Goal: Task Accomplishment & Management: Manage account settings

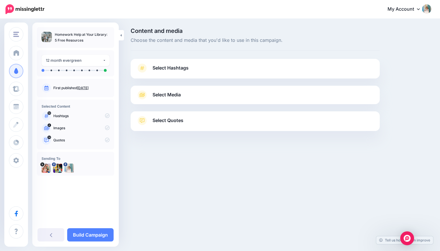
click at [163, 71] on span "Select Hashtags" at bounding box center [170, 68] width 36 height 8
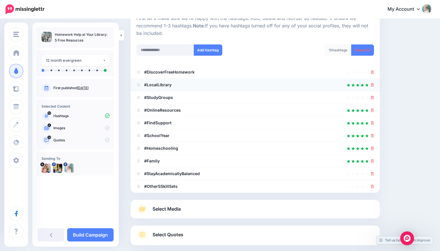
scroll to position [72, 0]
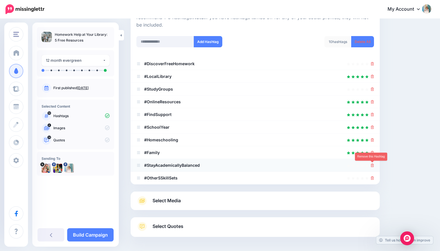
click at [371, 166] on icon at bounding box center [372, 164] width 3 height 3
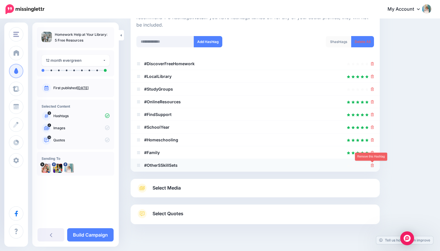
click at [372, 167] on icon at bounding box center [372, 164] width 3 height 3
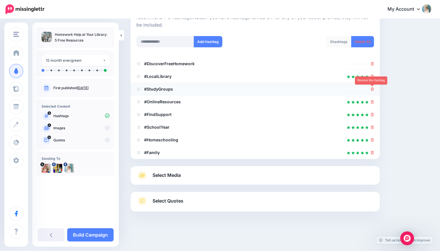
click at [373, 88] on icon at bounding box center [372, 88] width 3 height 3
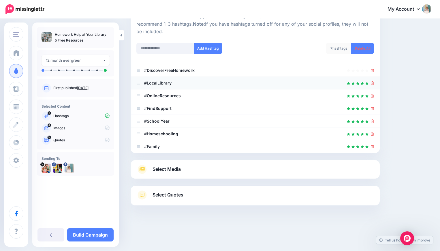
scroll to position [65, 0]
click at [372, 70] on icon at bounding box center [372, 70] width 3 height 3
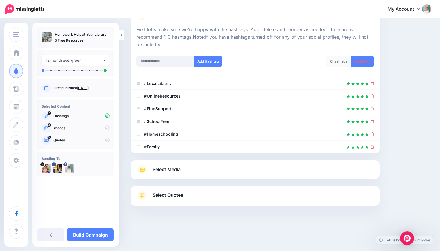
click at [175, 173] on span "Select Media" at bounding box center [166, 169] width 28 height 8
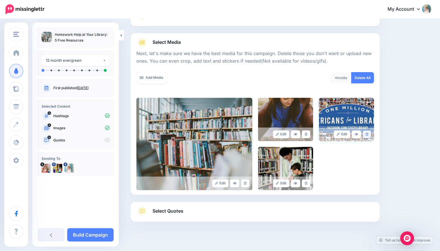
click at [368, 134] on link at bounding box center [366, 134] width 8 height 8
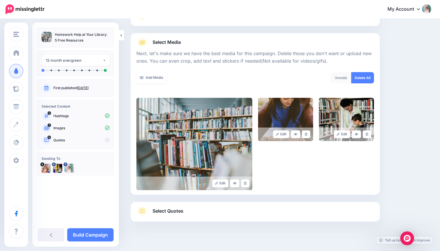
click at [191, 213] on link "Select Quotes" at bounding box center [254, 213] width 237 height 15
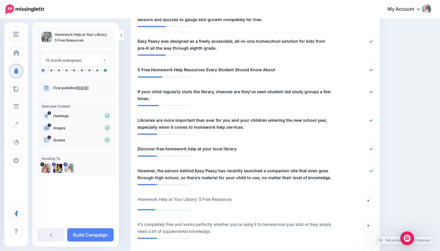
scroll to position [407, 0]
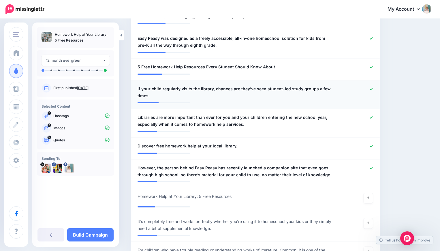
click at [372, 88] on icon at bounding box center [370, 89] width 3 height 2
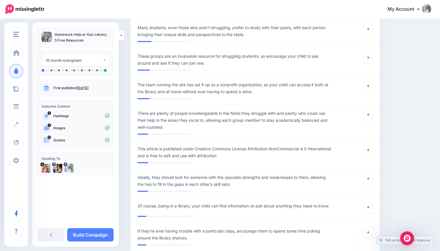
scroll to position [708, 0]
click at [369, 210] on link at bounding box center [367, 207] width 9 height 10
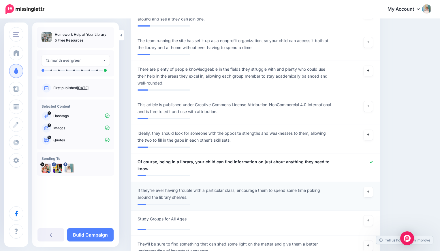
scroll to position [758, 0]
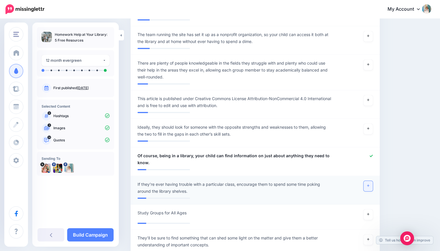
click at [369, 187] on icon at bounding box center [368, 185] width 2 height 2
click at [371, 186] on icon at bounding box center [370, 184] width 3 height 3
click at [371, 157] on icon at bounding box center [370, 155] width 3 height 3
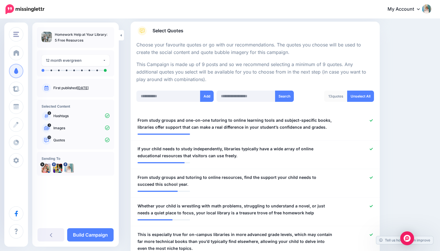
scroll to position [89, 0]
click at [91, 237] on link "Build Campaign" at bounding box center [90, 234] width 46 height 13
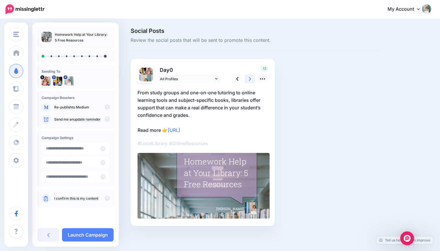
click at [249, 79] on icon at bounding box center [250, 79] width 2 height 6
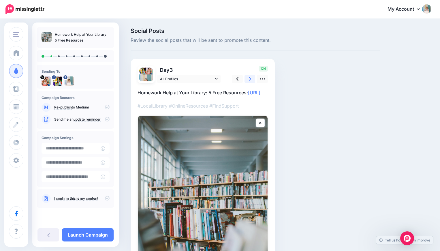
click at [249, 79] on icon at bounding box center [250, 79] width 2 height 6
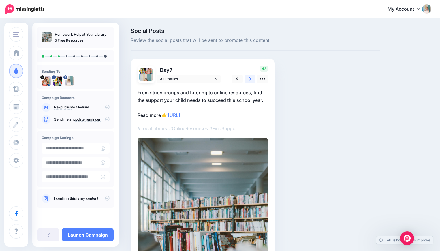
click at [249, 79] on icon at bounding box center [250, 79] width 2 height 6
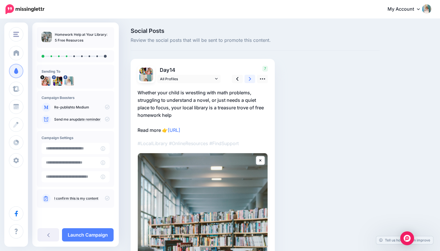
click at [249, 79] on icon at bounding box center [250, 79] width 2 height 6
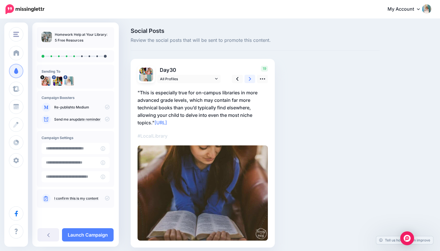
click at [249, 79] on icon at bounding box center [250, 79] width 2 height 6
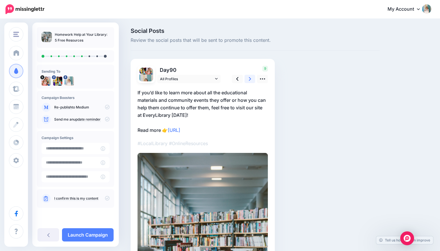
click at [249, 79] on icon at bounding box center [250, 79] width 2 height 6
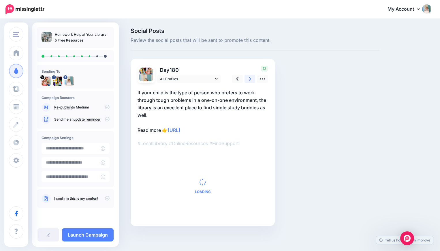
click at [249, 79] on icon at bounding box center [250, 79] width 2 height 6
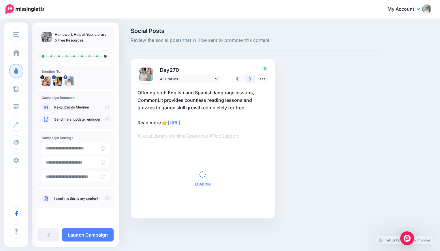
click at [249, 79] on icon at bounding box center [250, 79] width 2 height 6
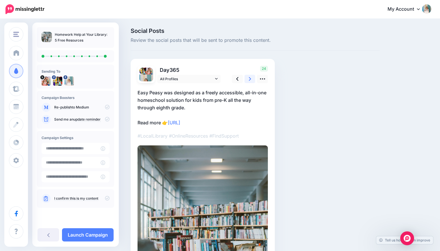
click at [249, 79] on icon at bounding box center [250, 79] width 2 height 6
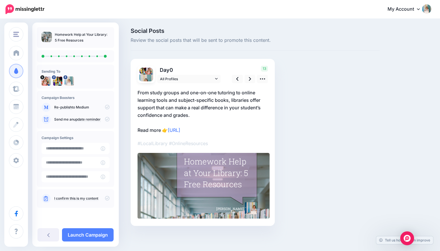
click at [108, 199] on icon at bounding box center [107, 198] width 5 height 5
click at [88, 233] on link "Launch Campaign" at bounding box center [88, 234] width 52 height 13
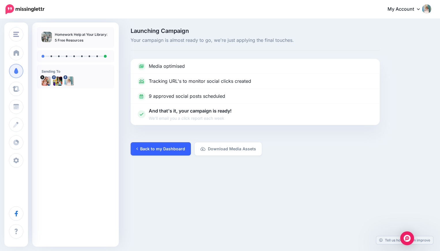
click at [178, 146] on link "Back to my Dashboard" at bounding box center [161, 148] width 60 height 13
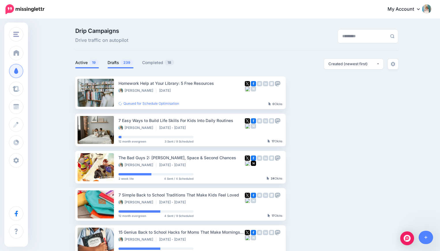
click at [115, 64] on link "Drafts 239" at bounding box center [120, 62] width 26 height 7
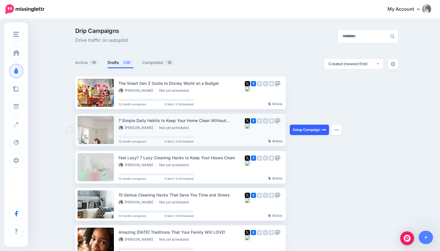
click at [314, 133] on link "Setup Campaign" at bounding box center [309, 129] width 39 height 10
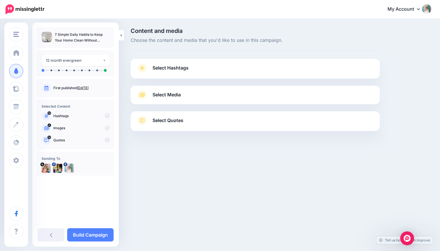
click at [167, 71] on span "Select Hashtags" at bounding box center [170, 68] width 36 height 8
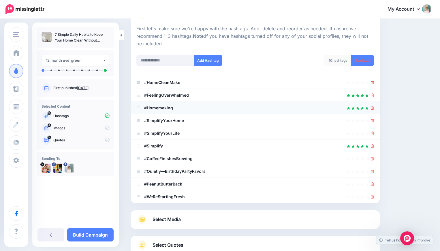
scroll to position [50, 0]
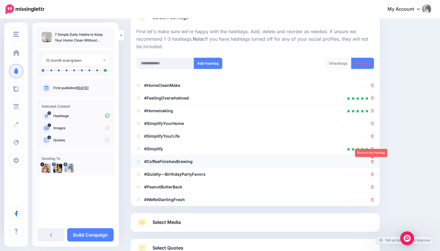
click at [372, 163] on icon at bounding box center [372, 161] width 3 height 3
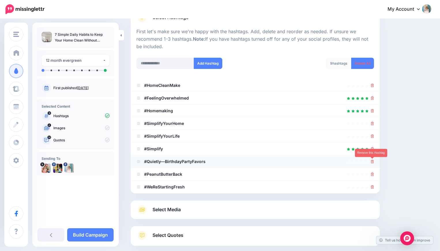
click at [372, 162] on icon at bounding box center [372, 161] width 3 height 3
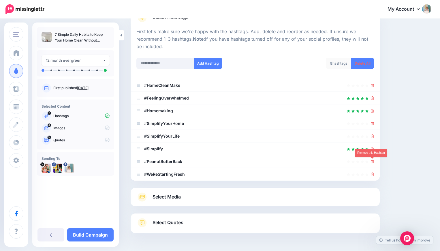
click at [372, 162] on icon at bounding box center [372, 161] width 3 height 3
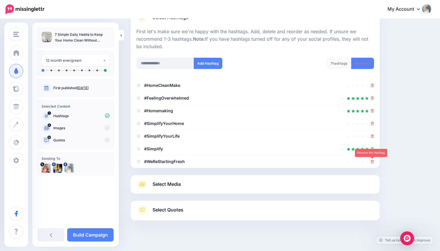
click at [372, 162] on icon at bounding box center [372, 161] width 3 height 3
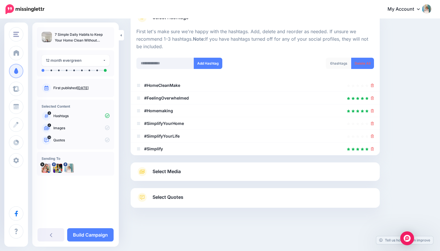
click at [279, 169] on link "Select Media" at bounding box center [254, 171] width 237 height 9
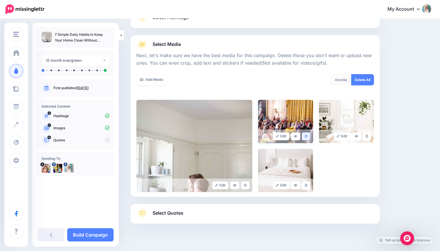
click at [307, 135] on link at bounding box center [306, 136] width 8 height 8
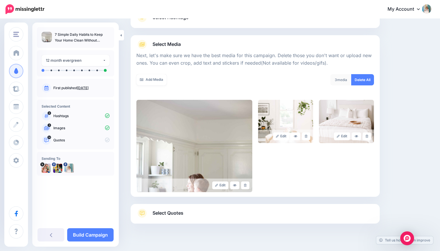
scroll to position [69, 0]
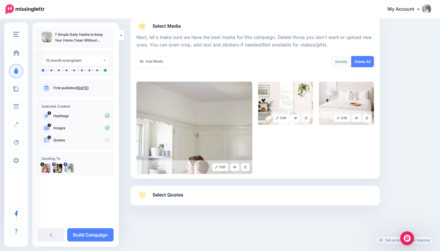
click at [285, 197] on link "Select Quotes" at bounding box center [254, 197] width 237 height 15
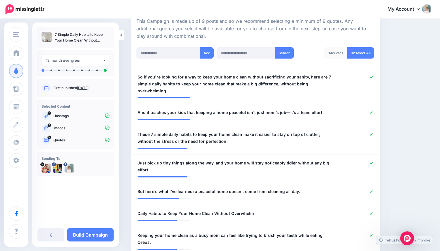
scroll to position [135, 0]
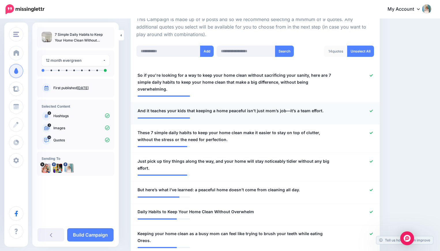
click at [370, 110] on icon at bounding box center [370, 110] width 3 height 3
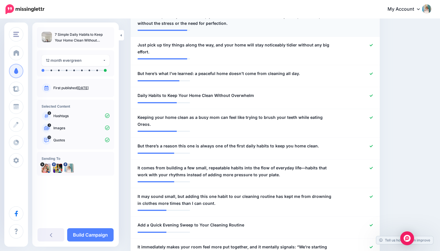
scroll to position [254, 0]
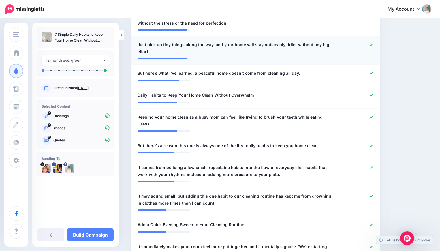
click at [371, 44] on icon at bounding box center [370, 44] width 3 height 3
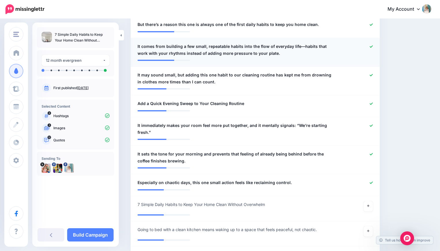
scroll to position [372, 0]
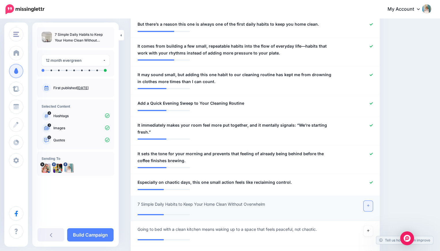
click at [371, 201] on link at bounding box center [367, 206] width 9 height 10
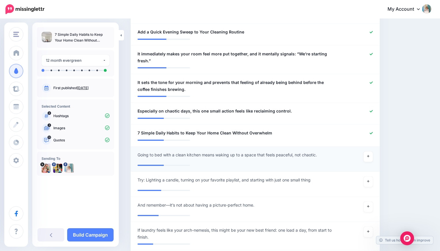
scroll to position [445, 0]
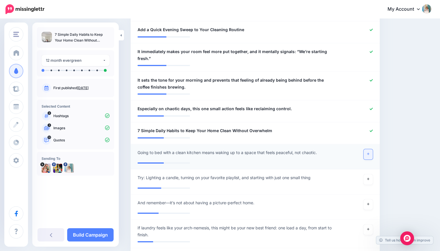
click at [368, 152] on icon at bounding box center [368, 153] width 2 height 3
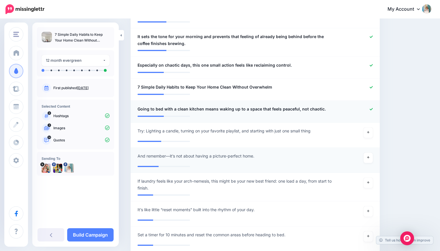
scroll to position [490, 0]
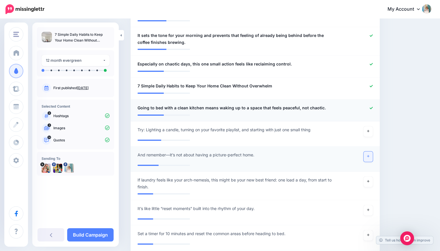
click at [366, 151] on link at bounding box center [367, 156] width 9 height 10
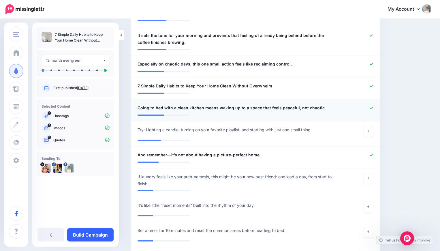
click at [88, 235] on link "Build Campaign" at bounding box center [90, 234] width 46 height 13
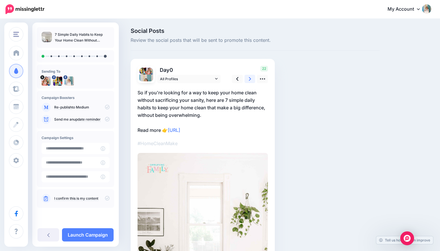
click at [249, 78] on icon at bounding box center [250, 79] width 2 height 4
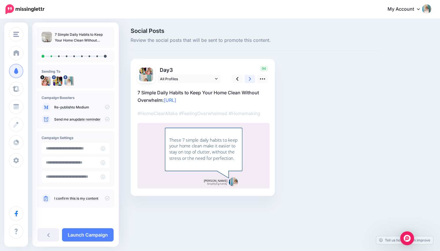
click at [249, 78] on icon at bounding box center [250, 79] width 2 height 4
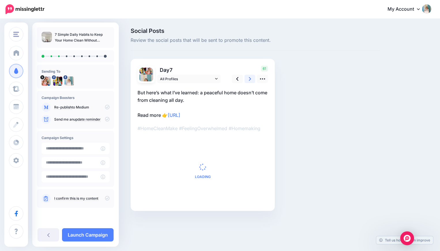
click at [249, 78] on icon at bounding box center [250, 79] width 2 height 4
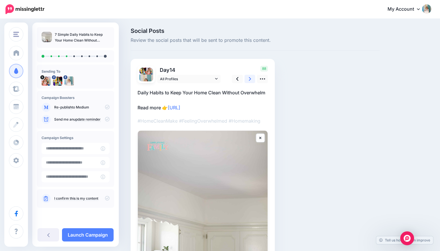
click at [249, 78] on icon at bounding box center [250, 79] width 2 height 4
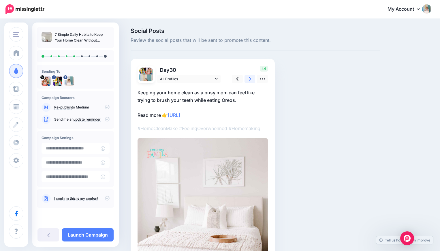
click at [249, 78] on icon at bounding box center [250, 79] width 2 height 4
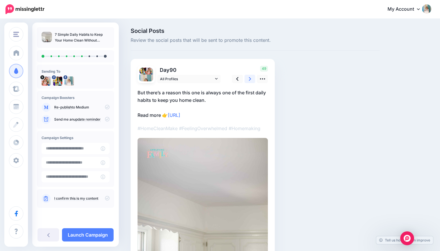
click at [249, 78] on icon at bounding box center [250, 79] width 2 height 4
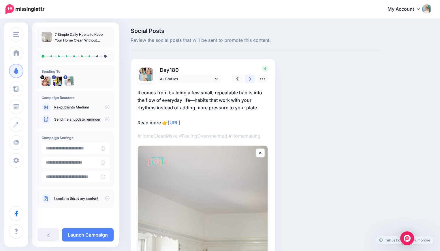
click at [249, 78] on icon at bounding box center [250, 79] width 2 height 4
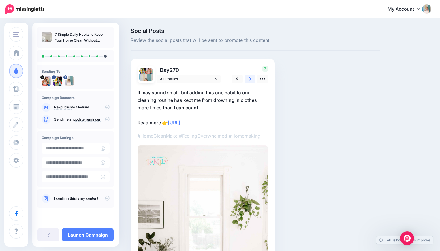
click at [249, 78] on icon at bounding box center [250, 79] width 2 height 4
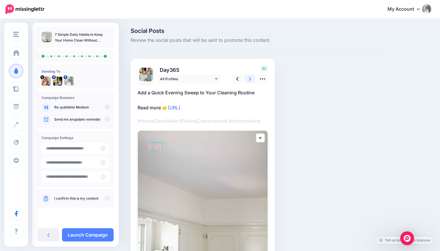
click at [249, 78] on icon at bounding box center [250, 79] width 2 height 4
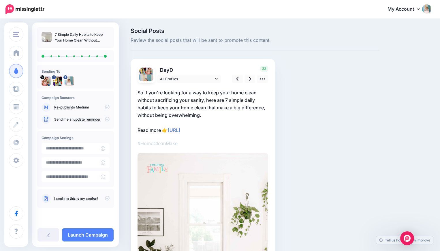
click at [107, 198] on icon at bounding box center [107, 198] width 5 height 5
click at [90, 233] on link "Launch Campaign" at bounding box center [88, 234] width 52 height 13
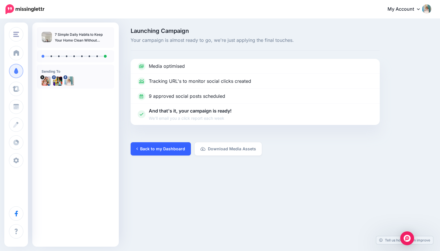
click at [166, 149] on link "Back to my Dashboard" at bounding box center [161, 148] width 60 height 13
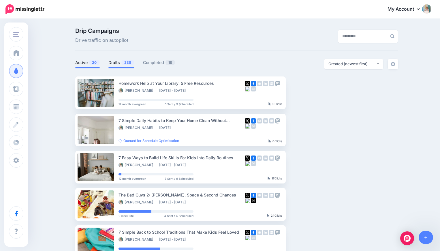
click at [118, 59] on link "Drafts 238" at bounding box center [121, 62] width 26 height 7
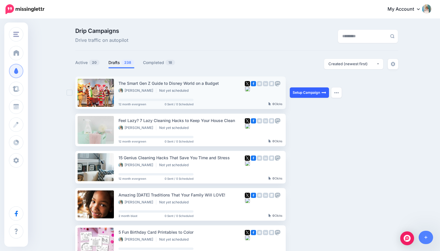
click at [308, 92] on link "Setup Campaign" at bounding box center [309, 92] width 39 height 10
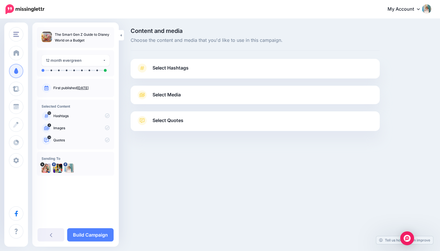
click at [166, 68] on span "Select Hashtags" at bounding box center [170, 68] width 36 height 8
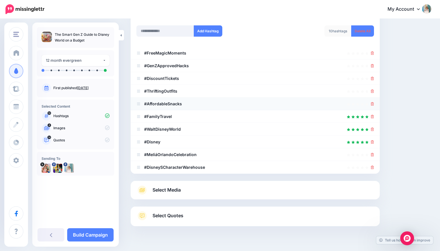
scroll to position [95, 0]
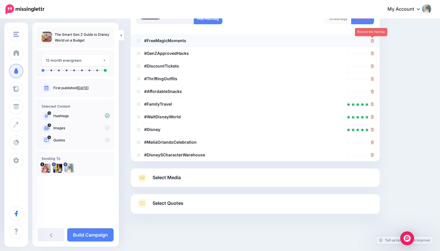
click at [372, 41] on icon at bounding box center [372, 40] width 3 height 3
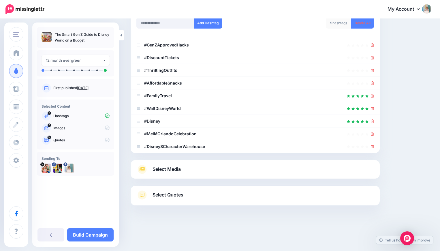
scroll to position [90, 0]
click at [372, 71] on icon at bounding box center [372, 70] width 3 height 3
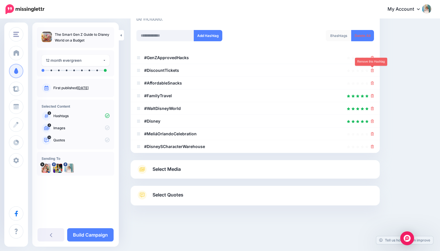
scroll to position [78, 0]
click at [372, 83] on icon at bounding box center [372, 83] width 3 height 3
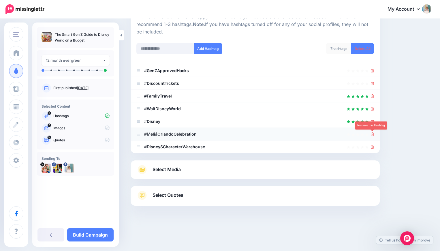
click at [373, 135] on icon at bounding box center [372, 133] width 3 height 3
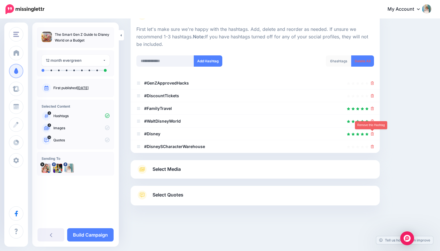
scroll to position [52, 0]
click at [372, 148] on link at bounding box center [372, 146] width 3 height 5
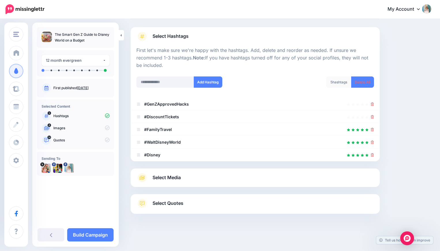
click at [182, 180] on link "Select Media" at bounding box center [254, 177] width 237 height 9
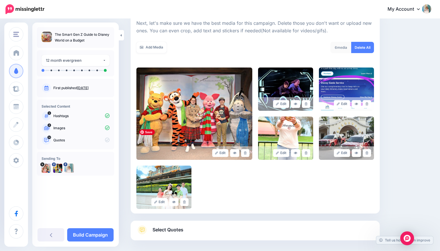
scroll to position [96, 0]
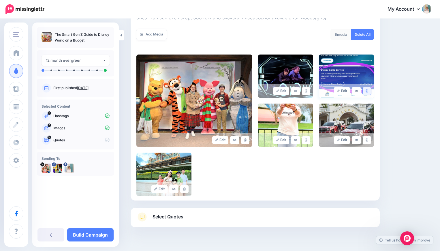
click at [367, 90] on icon at bounding box center [366, 90] width 3 height 3
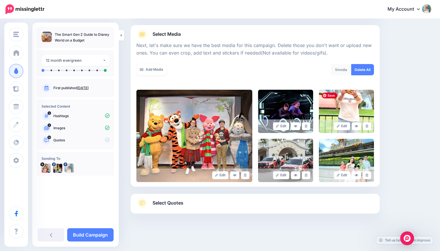
scroll to position [61, 0]
click at [169, 204] on span "Select Quotes" at bounding box center [167, 203] width 31 height 8
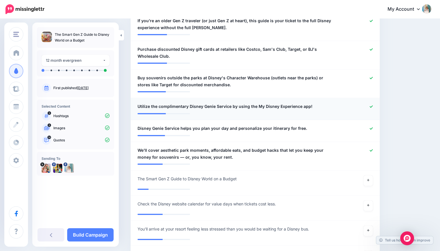
scroll to position [431, 0]
click at [366, 175] on link at bounding box center [367, 180] width 9 height 10
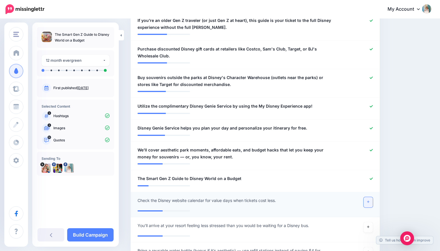
click at [368, 201] on icon at bounding box center [368, 202] width 2 height 2
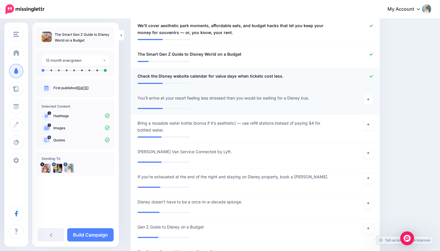
scroll to position [556, 0]
click at [103, 233] on link "Build Campaign" at bounding box center [90, 234] width 46 height 13
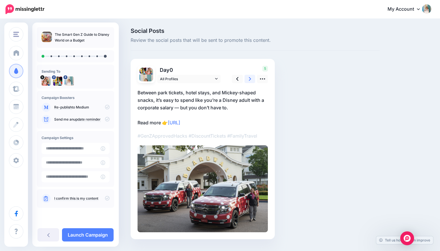
click at [249, 78] on icon at bounding box center [250, 79] width 2 height 6
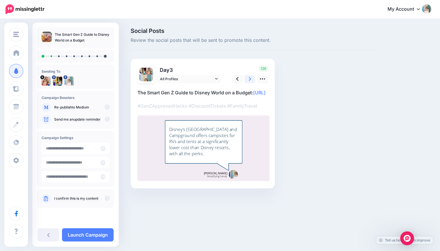
click at [249, 78] on icon at bounding box center [250, 79] width 2 height 6
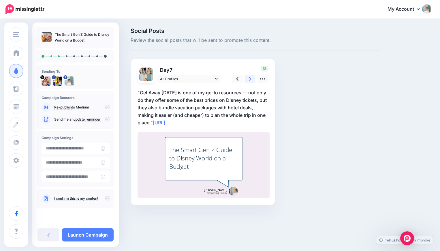
click at [249, 78] on icon at bounding box center [250, 79] width 2 height 6
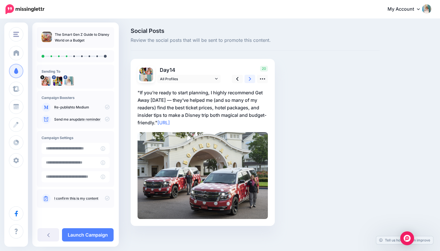
click at [249, 78] on icon at bounding box center [250, 79] width 2 height 4
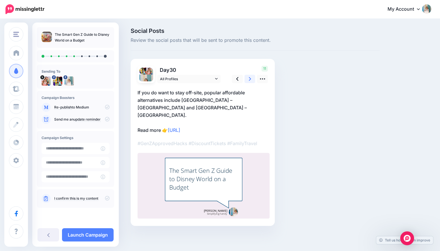
click at [249, 77] on icon at bounding box center [250, 79] width 2 height 4
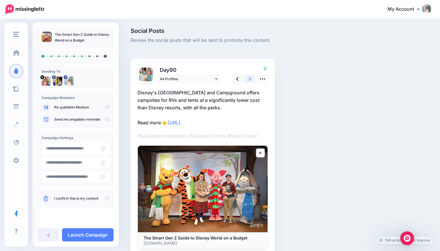
click at [249, 77] on icon at bounding box center [250, 79] width 2 height 4
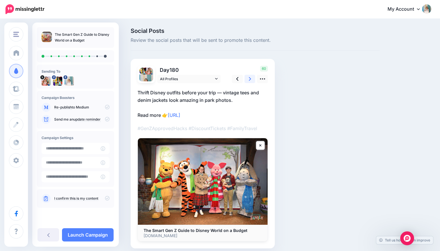
click at [249, 77] on icon at bounding box center [250, 79] width 2 height 4
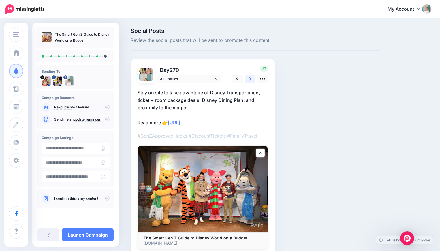
click at [250, 77] on icon at bounding box center [250, 79] width 2 height 6
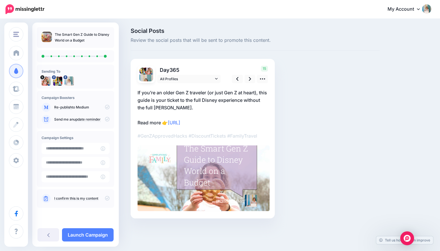
click at [108, 199] on icon at bounding box center [107, 198] width 5 height 5
click at [99, 234] on link "Launch Campaign" at bounding box center [88, 234] width 52 height 13
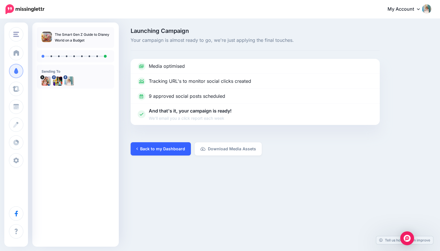
click at [175, 148] on link "Back to my Dashboard" at bounding box center [161, 148] width 60 height 13
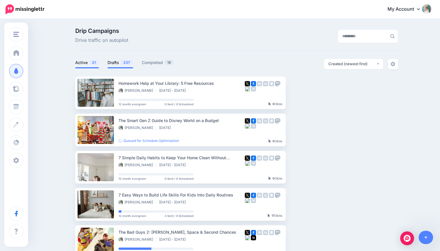
click at [116, 59] on link "Drafts 237" at bounding box center [120, 62] width 26 height 7
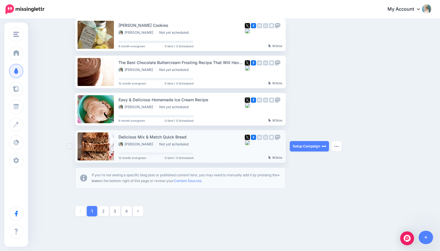
scroll to position [280, 0]
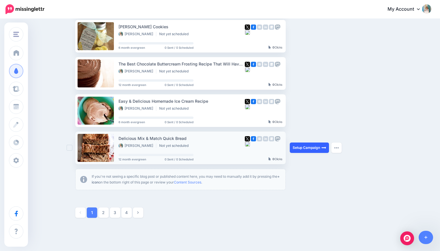
click at [309, 146] on link "Setup Campaign" at bounding box center [309, 147] width 39 height 10
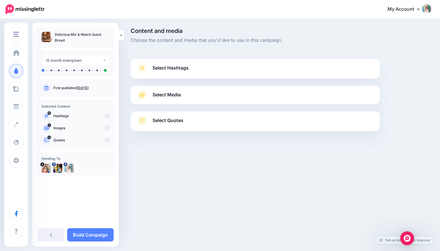
click at [184, 65] on span "Select Hashtags" at bounding box center [170, 68] width 36 height 8
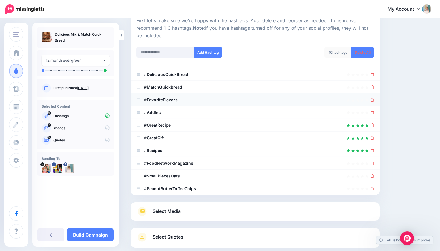
scroll to position [82, 0]
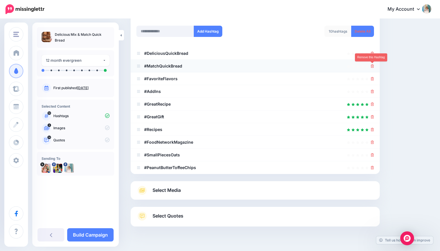
click at [373, 67] on icon at bounding box center [372, 65] width 3 height 3
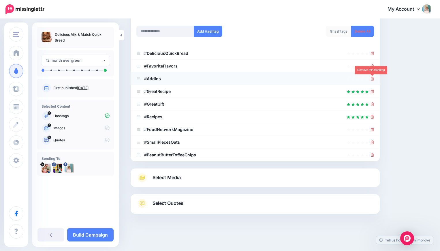
click at [373, 77] on link at bounding box center [372, 78] width 3 height 5
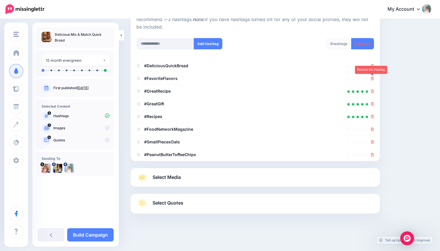
scroll to position [70, 0]
click at [372, 130] on icon at bounding box center [372, 129] width 3 height 3
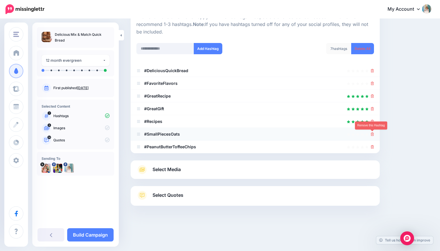
click at [372, 133] on icon at bounding box center [372, 133] width 3 height 3
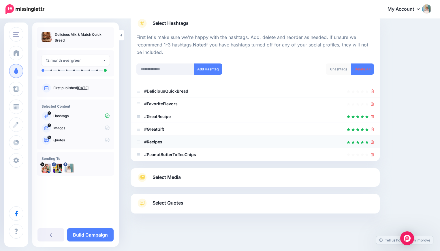
scroll to position [44, 0]
click at [373, 154] on icon at bounding box center [372, 154] width 3 height 3
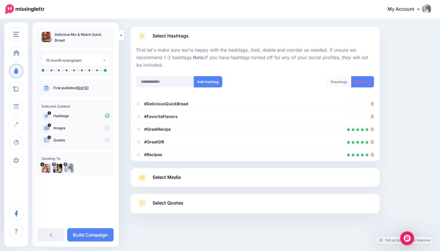
scroll to position [32, 0]
click at [295, 180] on link "Select Media" at bounding box center [254, 177] width 237 height 9
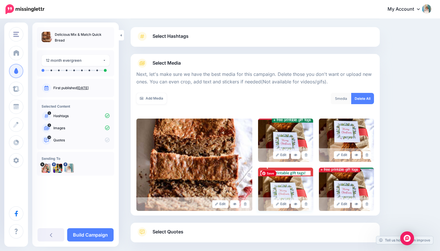
scroll to position [61, 0]
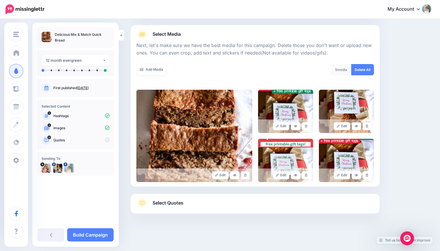
click at [252, 206] on link "Select Quotes" at bounding box center [254, 205] width 237 height 15
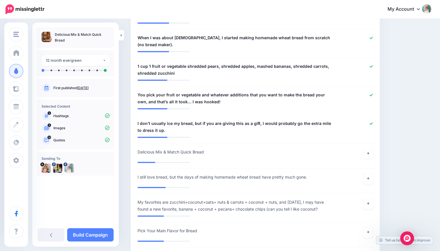
scroll to position [445, 0]
click at [365, 159] on div at bounding box center [254, 159] width 235 height 3
click at [368, 153] on icon at bounding box center [368, 153] width 2 height 2
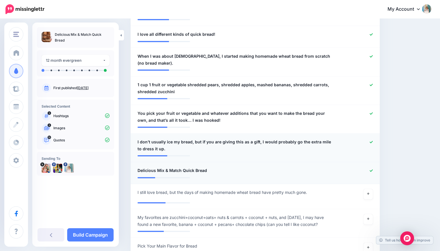
scroll to position [426, 0]
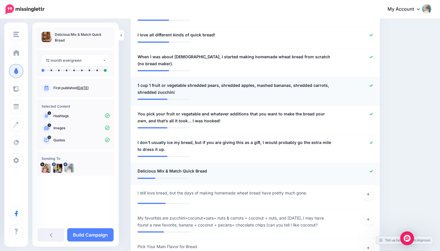
click at [371, 86] on icon at bounding box center [370, 85] width 3 height 2
click at [371, 57] on icon at bounding box center [370, 57] width 3 height 2
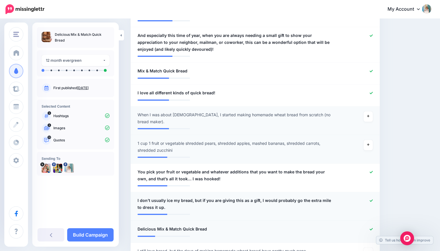
scroll to position [367, 0]
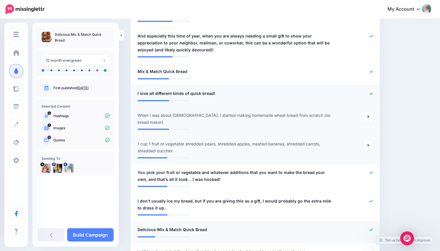
click at [371, 92] on link at bounding box center [370, 94] width 3 height 4
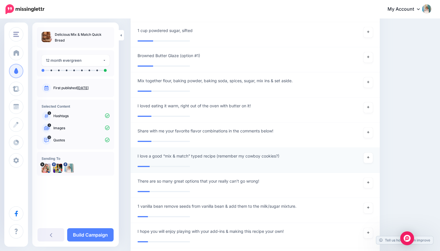
scroll to position [958, 0]
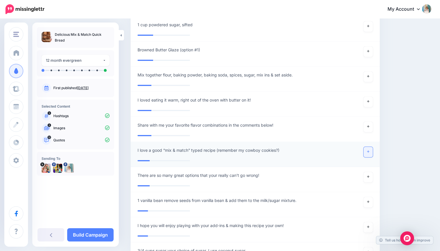
click at [369, 151] on icon at bounding box center [368, 151] width 2 height 3
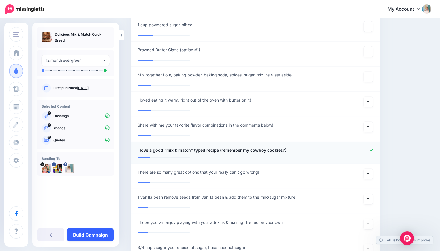
click at [100, 233] on link "Build Campaign" at bounding box center [90, 234] width 46 height 13
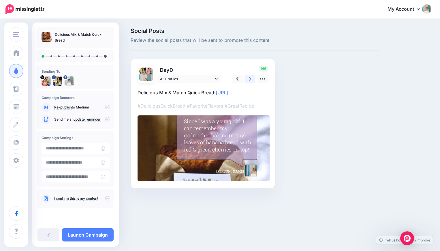
click at [250, 78] on icon at bounding box center [250, 79] width 2 height 4
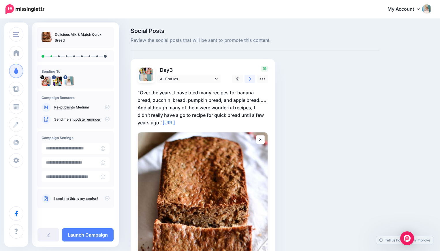
click at [250, 78] on icon at bounding box center [250, 79] width 2 height 4
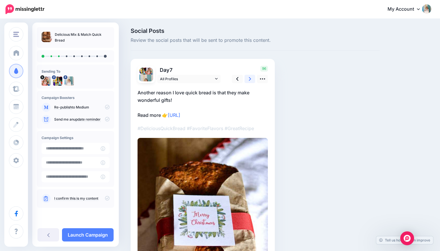
click at [250, 78] on icon at bounding box center [250, 79] width 2 height 4
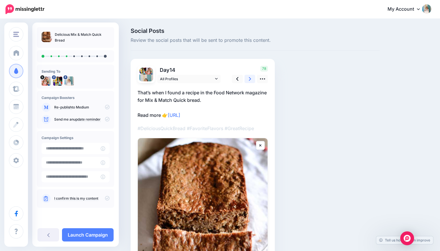
click at [250, 78] on icon at bounding box center [250, 79] width 2 height 4
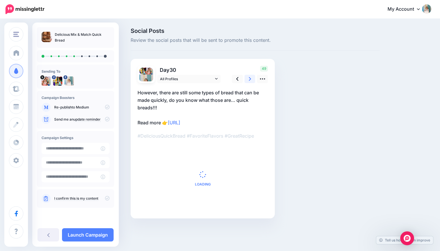
click at [250, 78] on icon at bounding box center [250, 79] width 2 height 6
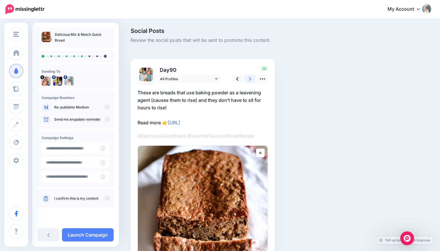
click at [250, 78] on icon at bounding box center [250, 79] width 2 height 6
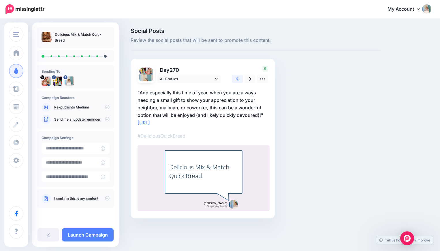
click at [238, 81] on link at bounding box center [237, 79] width 11 height 8
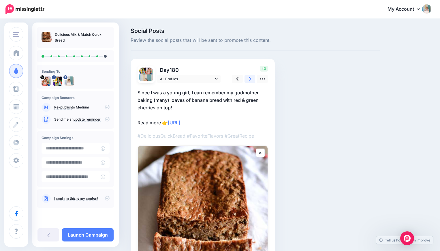
click at [249, 80] on icon at bounding box center [250, 79] width 2 height 6
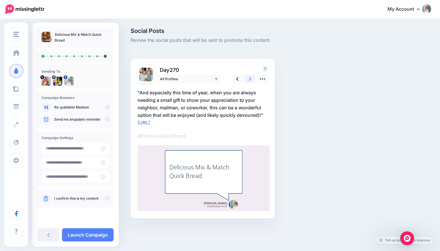
click at [249, 80] on icon at bounding box center [250, 79] width 2 height 6
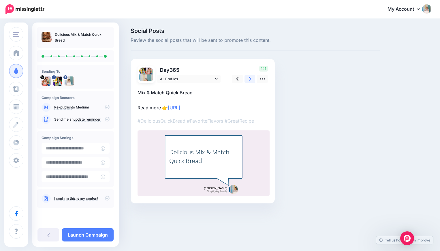
click at [249, 80] on icon at bounding box center [250, 79] width 2 height 6
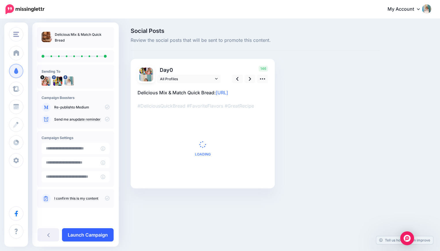
click at [98, 233] on link "Launch Campaign" at bounding box center [88, 234] width 52 height 13
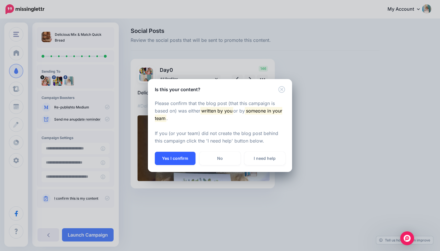
click at [182, 158] on button "Yes I confirm" at bounding box center [175, 158] width 41 height 13
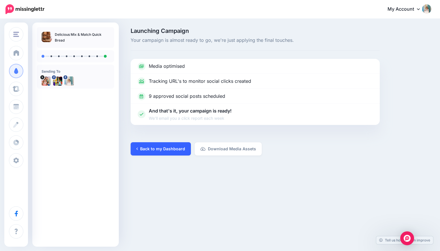
click at [166, 148] on link "Back to my Dashboard" at bounding box center [161, 148] width 60 height 13
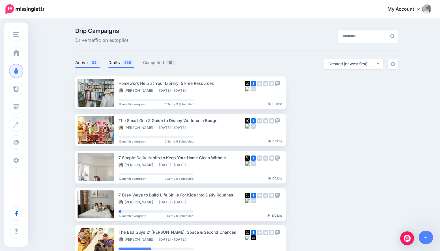
click at [117, 62] on link "Drafts 236" at bounding box center [121, 62] width 26 height 7
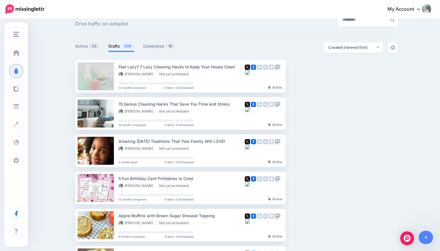
scroll to position [15, 0]
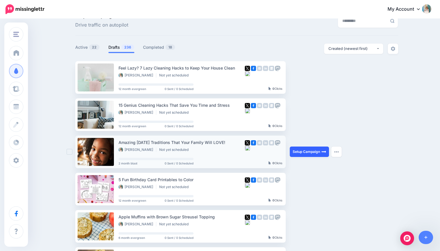
click at [305, 152] on link "Setup Campaign" at bounding box center [309, 151] width 39 height 10
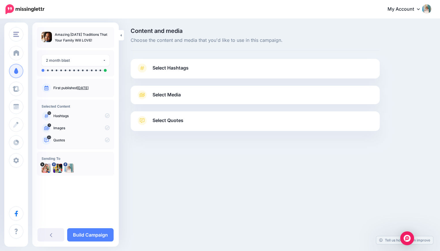
click at [181, 67] on span "Select Hashtags" at bounding box center [170, 68] width 36 height 8
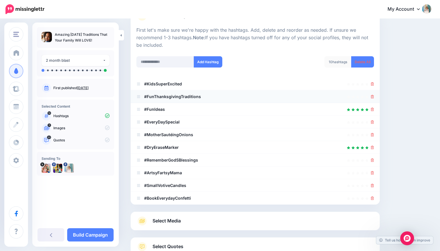
scroll to position [61, 0]
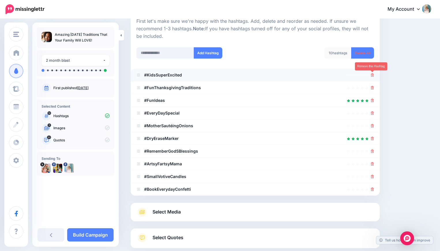
click at [372, 76] on icon at bounding box center [372, 74] width 3 height 3
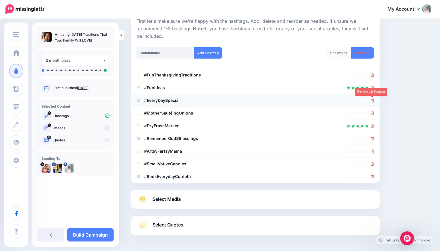
click at [372, 101] on icon at bounding box center [372, 100] width 3 height 3
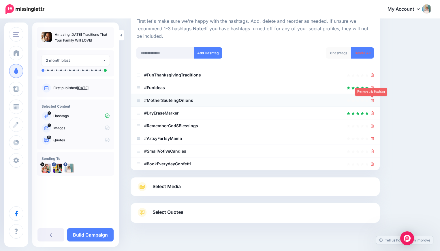
click at [372, 100] on icon at bounding box center [372, 100] width 3 height 3
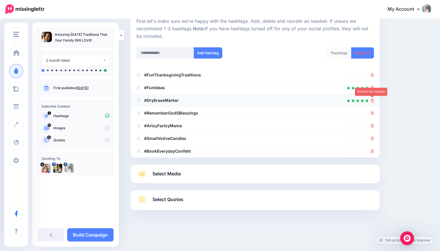
click at [372, 100] on icon at bounding box center [372, 100] width 3 height 3
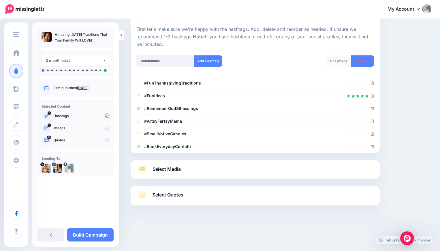
scroll to position [52, 0]
click at [372, 120] on icon at bounding box center [372, 121] width 3 height 3
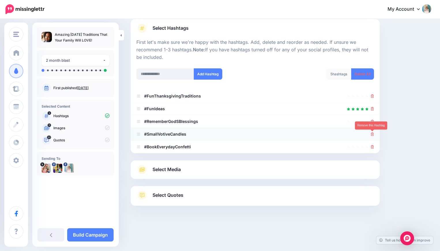
click at [372, 134] on icon at bounding box center [372, 133] width 3 height 3
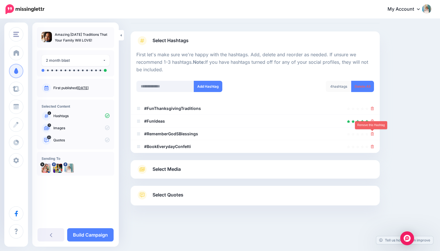
scroll to position [27, 0]
click at [372, 146] on icon at bounding box center [372, 146] width 3 height 3
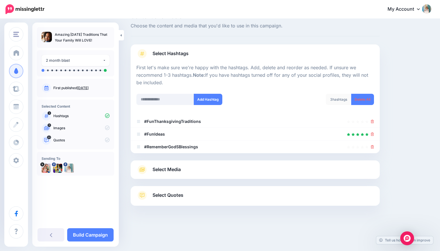
click at [235, 169] on link "Select Media" at bounding box center [254, 169] width 237 height 9
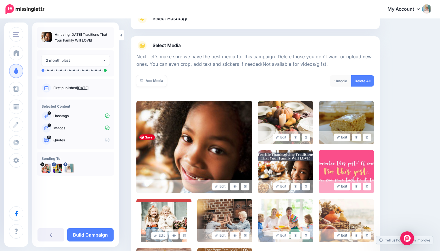
scroll to position [50, 0]
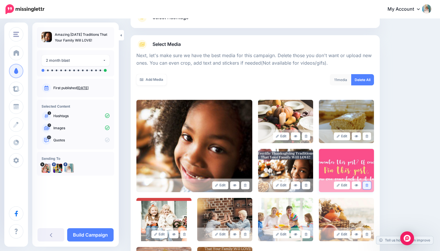
click at [367, 186] on icon at bounding box center [366, 185] width 3 height 3
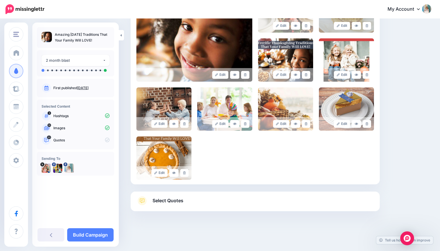
scroll to position [167, 0]
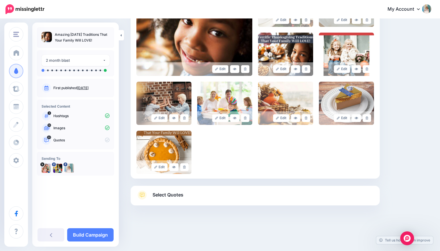
click at [190, 199] on link "Select Quotes" at bounding box center [254, 197] width 237 height 15
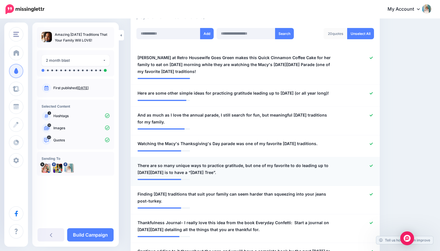
scroll to position [152, 0]
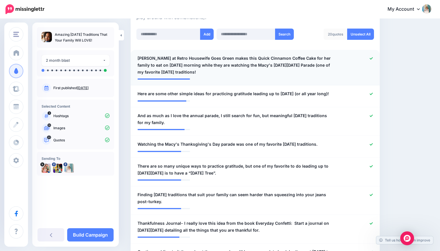
click at [371, 58] on icon at bounding box center [370, 58] width 3 height 3
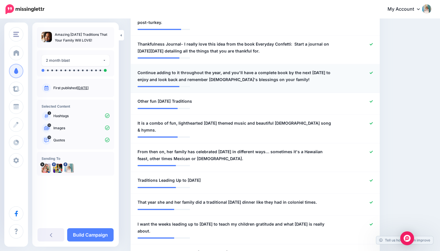
scroll to position [331, 0]
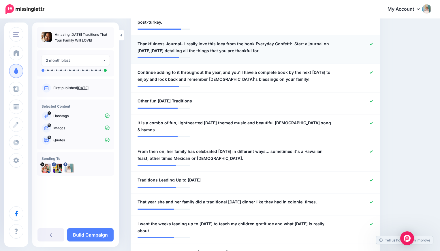
click at [371, 46] on icon at bounding box center [370, 43] width 3 height 3
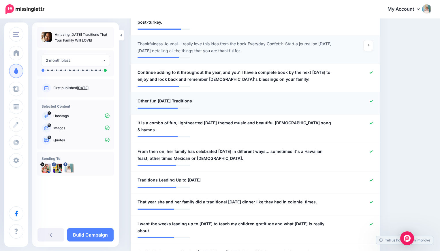
click at [371, 102] on icon at bounding box center [370, 101] width 3 height 2
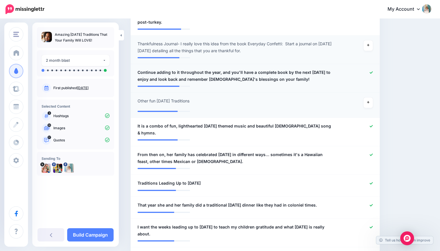
click at [370, 73] on icon at bounding box center [370, 72] width 3 height 2
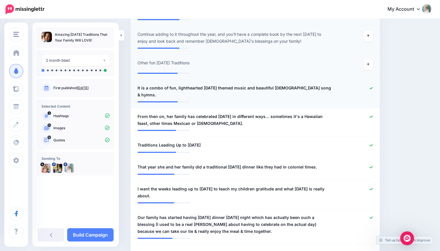
scroll to position [371, 0]
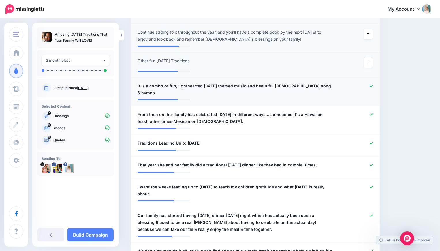
click at [371, 88] on icon at bounding box center [370, 85] width 3 height 3
click at [370, 116] on icon at bounding box center [370, 114] width 3 height 2
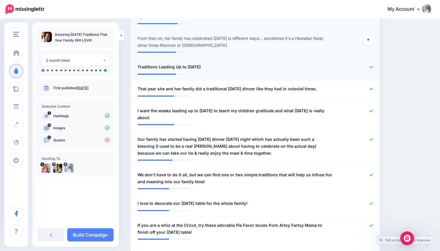
scroll to position [447, 0]
click at [371, 90] on icon at bounding box center [370, 88] width 3 height 3
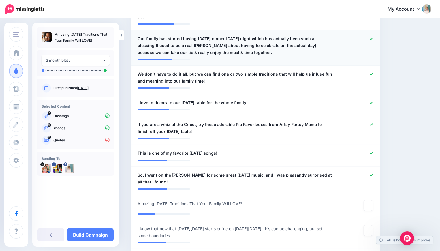
scroll to position [552, 0]
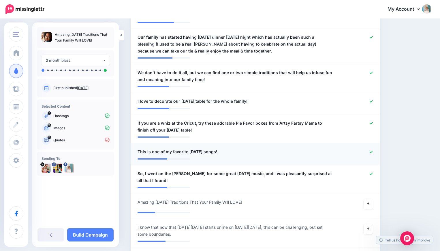
click at [371, 153] on icon at bounding box center [370, 151] width 3 height 2
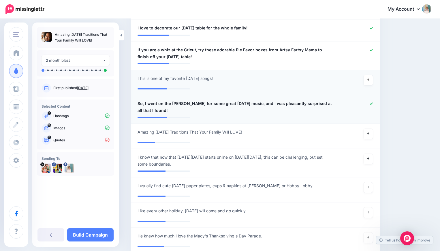
scroll to position [626, 0]
click at [370, 139] on link at bounding box center [367, 133] width 9 height 10
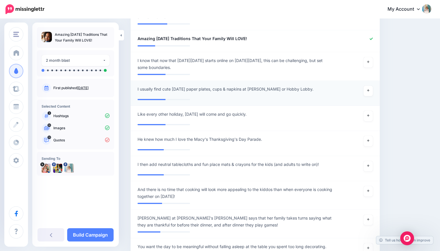
scroll to position [728, 0]
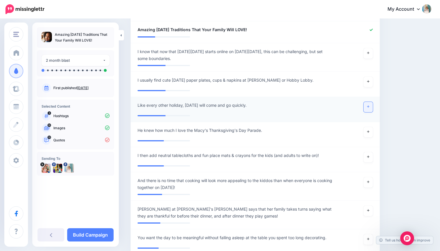
click at [369, 111] on link at bounding box center [367, 107] width 9 height 10
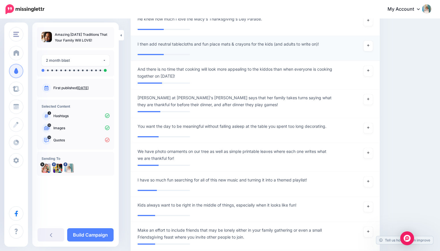
scroll to position [837, 0]
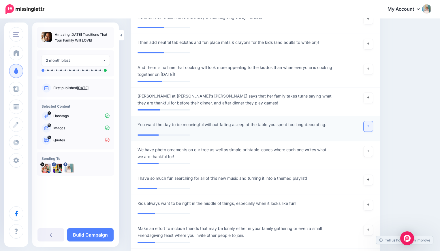
click at [371, 129] on link at bounding box center [367, 126] width 9 height 10
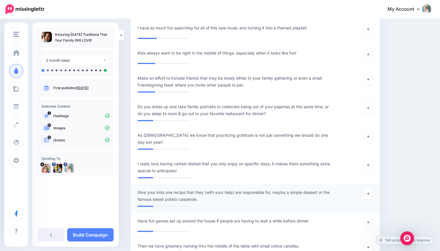
scroll to position [994, 0]
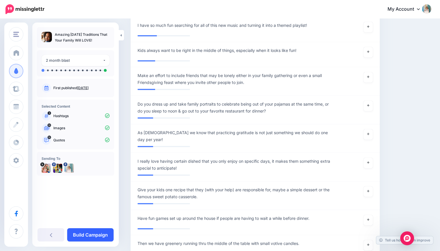
click at [94, 234] on link "Build Campaign" at bounding box center [90, 234] width 46 height 13
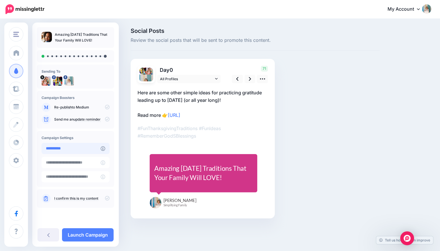
click at [93, 149] on input "**********" at bounding box center [70, 148] width 59 height 11
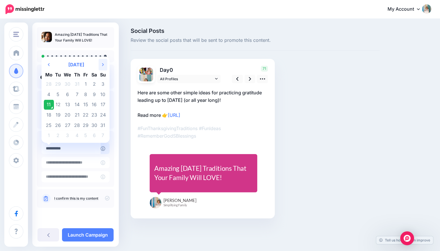
click at [103, 66] on th "Next Month" at bounding box center [103, 65] width 9 height 12
click at [67, 84] on td "1" at bounding box center [67, 84] width 10 height 10
type input "**********"
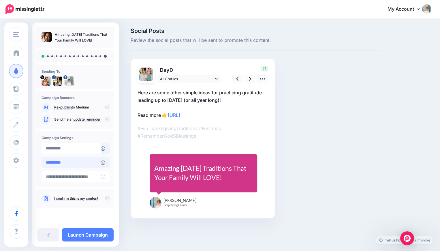
click at [98, 162] on input "**********" at bounding box center [70, 162] width 59 height 11
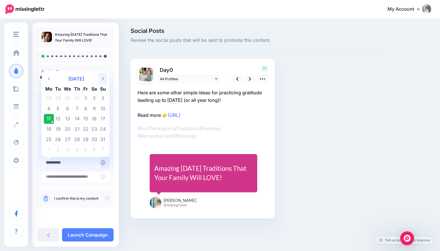
click at [103, 78] on icon at bounding box center [103, 78] width 2 height 3
click at [77, 139] on td "27" at bounding box center [77, 139] width 9 height 10
type input "**********"
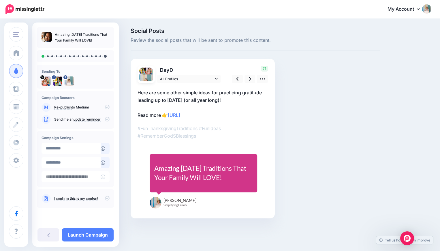
click at [106, 199] on icon at bounding box center [107, 198] width 5 height 5
click at [247, 80] on link at bounding box center [249, 79] width 11 height 8
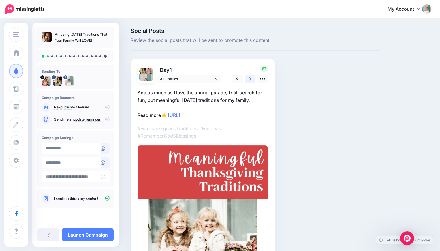
click at [247, 79] on link at bounding box center [249, 79] width 11 height 8
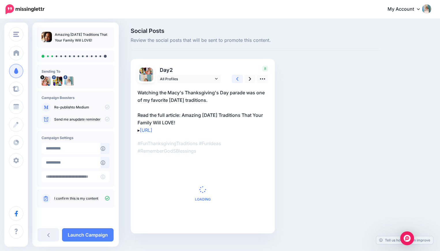
click at [239, 80] on link at bounding box center [237, 79] width 11 height 8
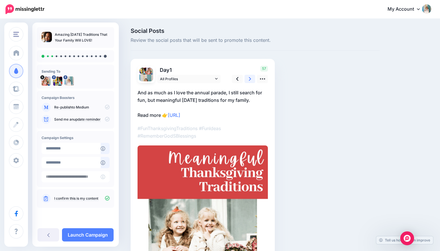
click at [246, 78] on link at bounding box center [249, 79] width 11 height 8
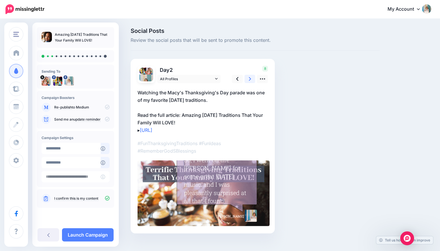
click at [248, 78] on link at bounding box center [249, 79] width 11 height 8
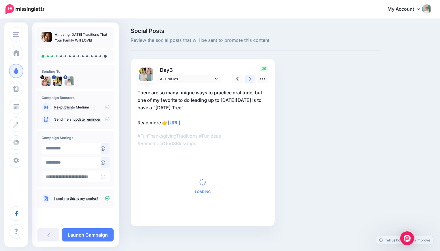
click at [248, 78] on link at bounding box center [249, 79] width 11 height 8
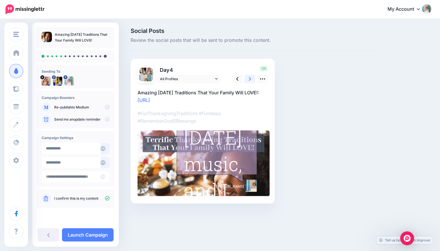
click at [248, 78] on link at bounding box center [249, 79] width 11 height 8
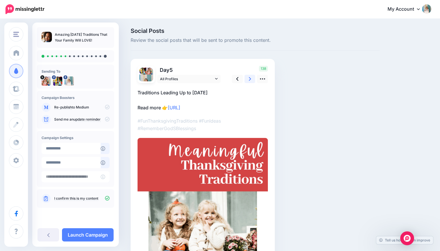
click at [248, 78] on link at bounding box center [249, 79] width 11 height 8
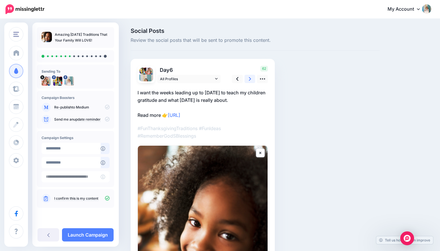
click at [248, 78] on link at bounding box center [249, 79] width 11 height 8
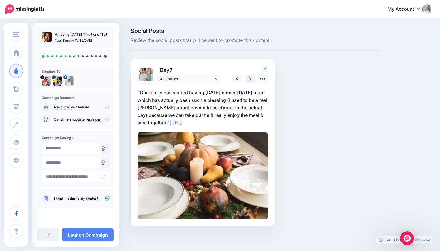
click at [248, 78] on link at bounding box center [249, 79] width 11 height 8
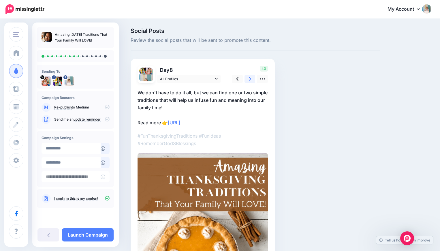
click at [248, 78] on link at bounding box center [249, 79] width 11 height 8
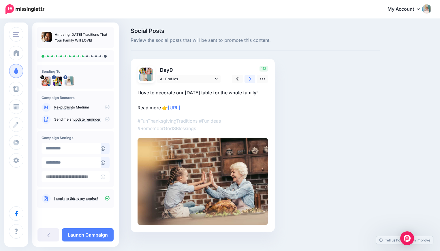
click at [248, 78] on link at bounding box center [249, 79] width 11 height 8
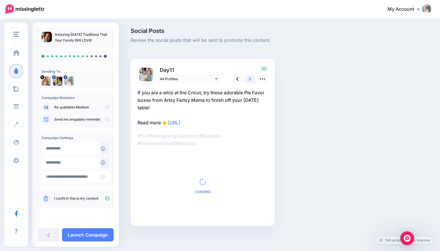
click at [248, 78] on link at bounding box center [249, 79] width 11 height 8
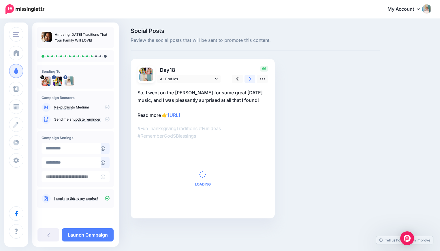
click at [248, 78] on link at bounding box center [249, 79] width 11 height 8
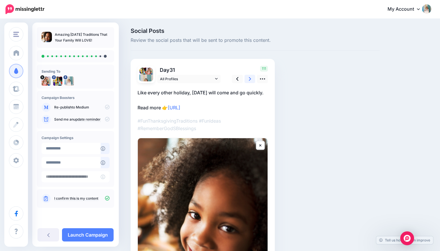
click at [248, 78] on link at bounding box center [249, 79] width 11 height 8
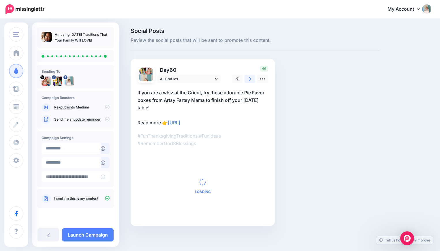
click at [248, 78] on link at bounding box center [249, 79] width 11 height 8
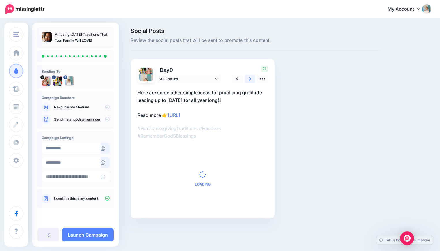
click at [248, 78] on link at bounding box center [249, 79] width 11 height 8
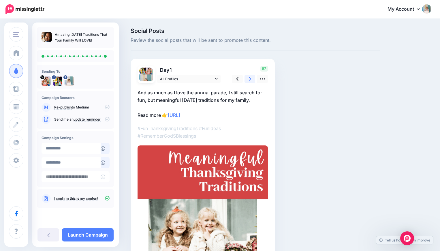
click at [248, 78] on link at bounding box center [249, 79] width 11 height 8
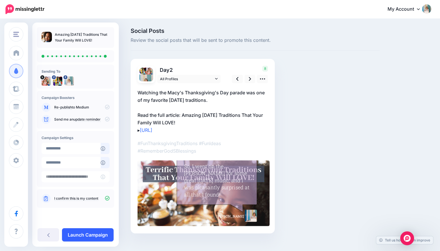
click at [93, 236] on link "Launch Campaign" at bounding box center [88, 234] width 52 height 13
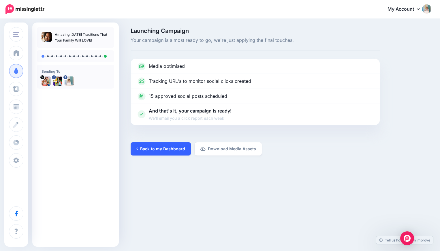
click at [171, 149] on link "Back to my Dashboard" at bounding box center [161, 148] width 60 height 13
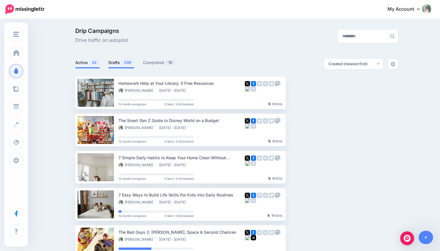
click at [123, 64] on span "236" at bounding box center [127, 62] width 13 height 5
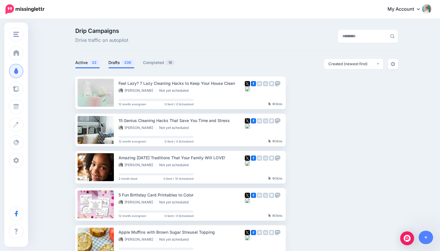
click at [87, 63] on link "Active 22" at bounding box center [87, 62] width 24 height 7
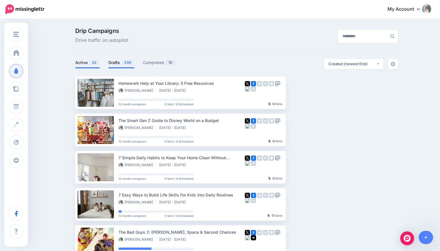
click at [115, 64] on link "Drafts 236" at bounding box center [121, 62] width 26 height 7
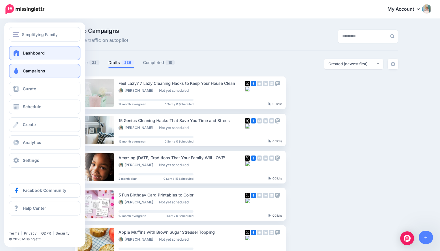
click at [35, 53] on span "Dashboard" at bounding box center [34, 52] width 22 height 5
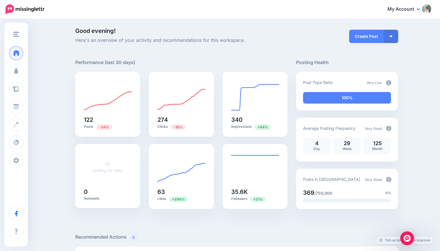
click at [387, 83] on img at bounding box center [388, 82] width 5 height 5
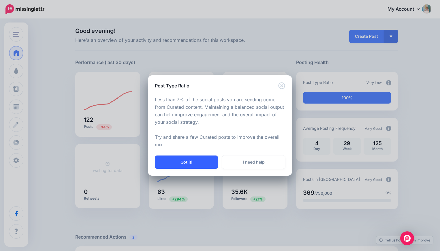
click at [202, 162] on button "Got it!" at bounding box center [186, 161] width 63 height 13
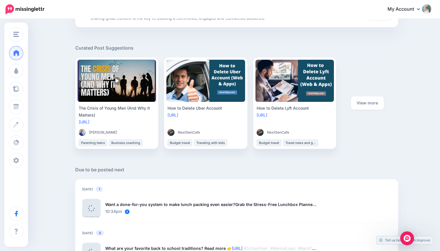
scroll to position [267, 0]
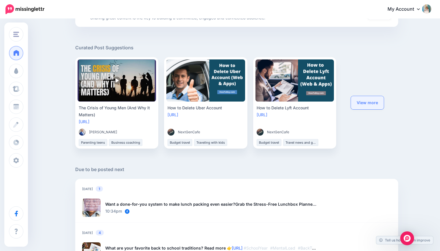
click at [366, 102] on link "View more" at bounding box center [367, 102] width 33 height 13
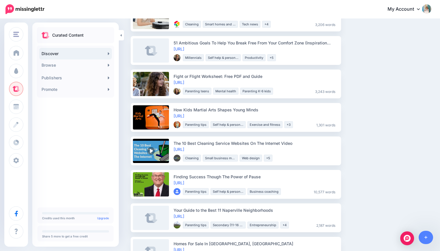
scroll to position [382, 0]
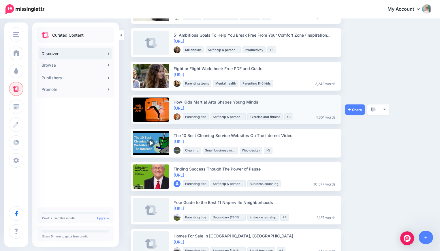
click at [197, 116] on li "Parenting tips" at bounding box center [196, 116] width 26 height 7
click at [356, 111] on span "Share" at bounding box center [355, 110] width 14 height 4
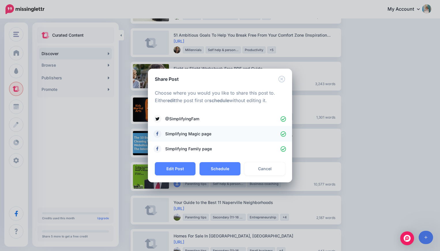
click at [284, 135] on icon at bounding box center [282, 133] width 5 height 5
click at [275, 167] on link "Cancel" at bounding box center [264, 168] width 41 height 13
